Goal: Task Accomplishment & Management: Manage account settings

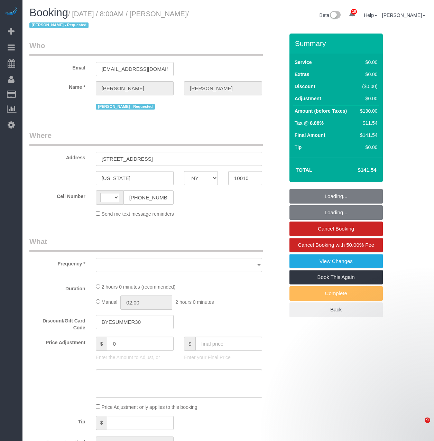
select select "NY"
select select "string:[GEOGRAPHIC_DATA]"
select select "object:3412"
select select "string:stripe-pm_1RP3WH4VGloSiKo7ik8H14Fw"
select select "spot1"
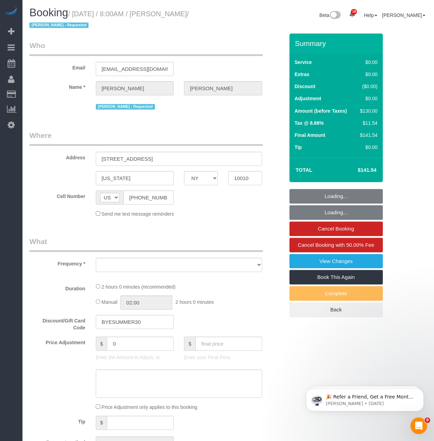
select select "number:56"
select select "number:71"
select select "number:15"
select select "number:5"
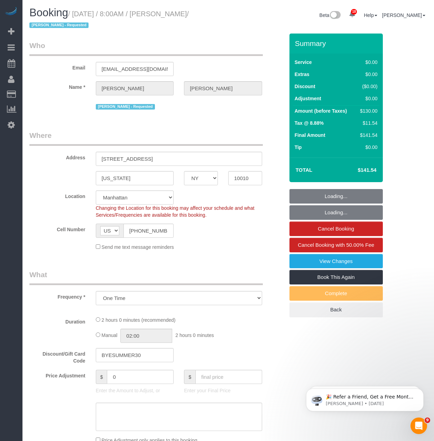
select select "object:4094"
select select "1"
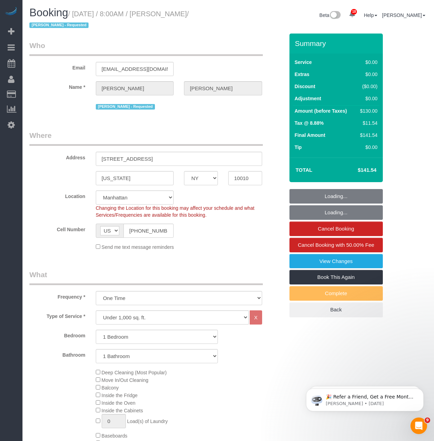
select select "1"
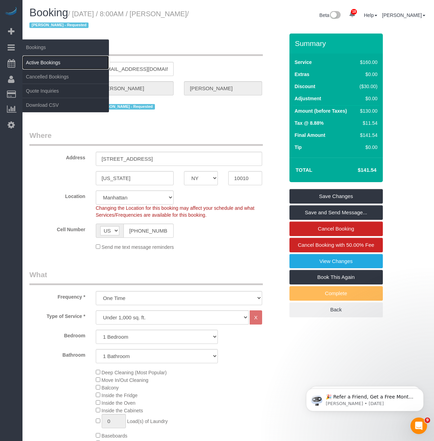
click at [33, 58] on link "Active Bookings" at bounding box center [65, 63] width 86 height 14
